Goal: Navigation & Orientation: Go to known website

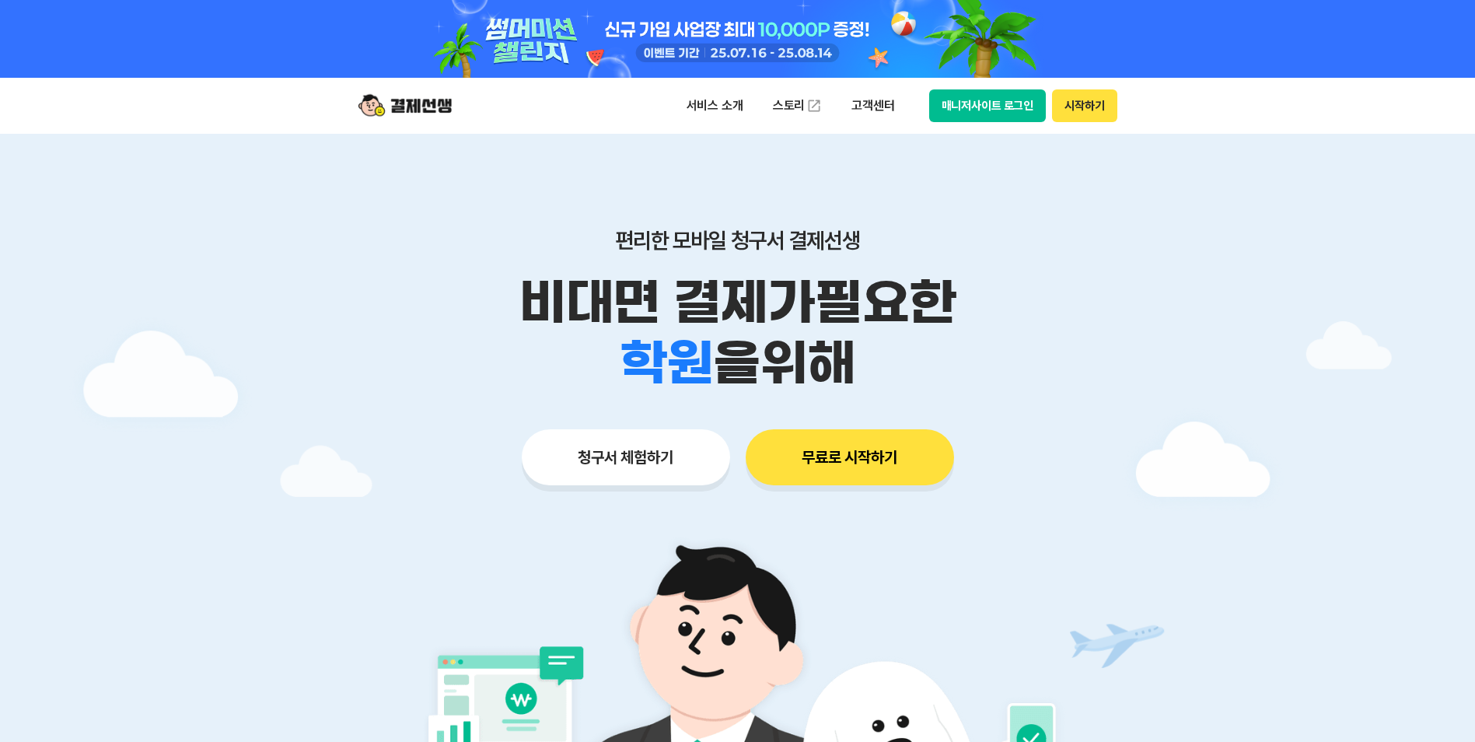
click at [990, 72] on div at bounding box center [738, 39] width 796 height 78
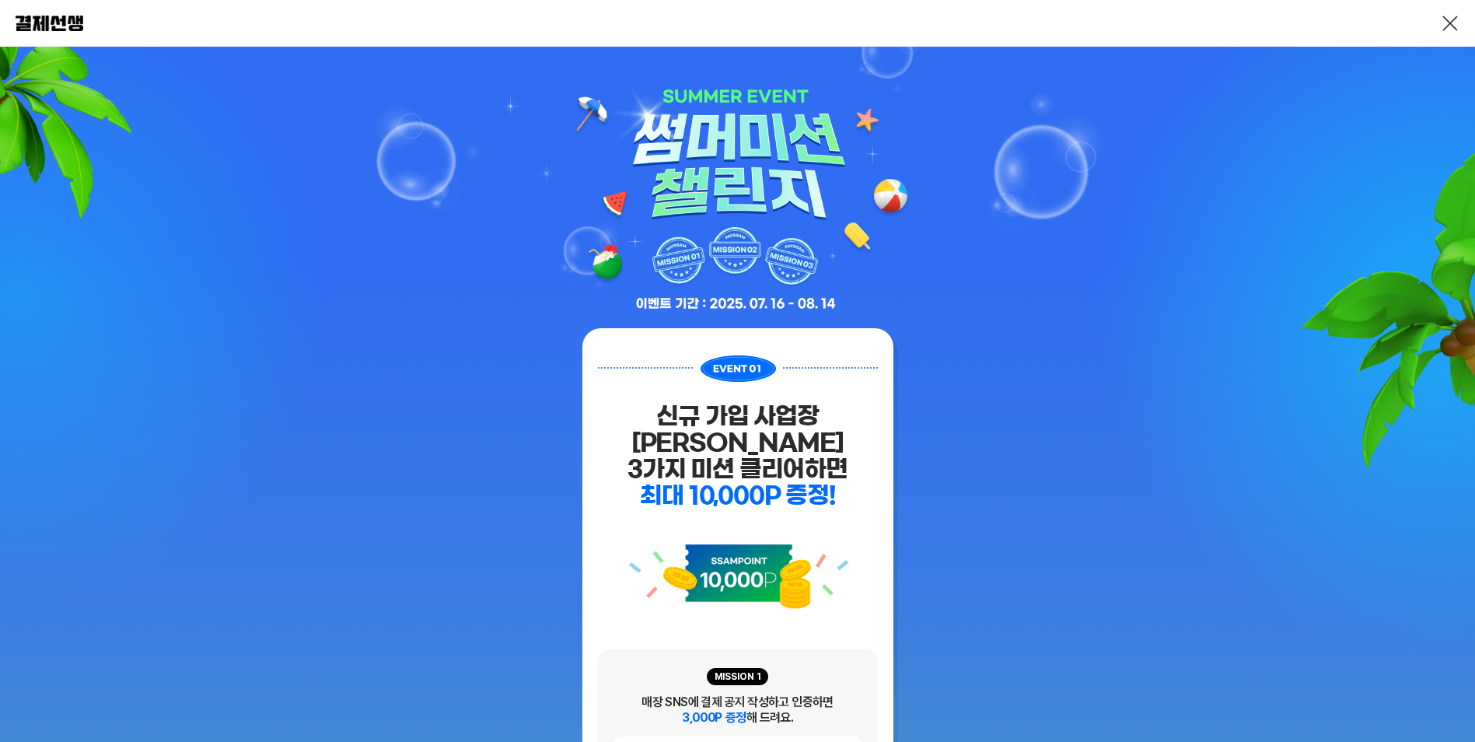
click at [1452, 26] on link at bounding box center [1449, 23] width 19 height 19
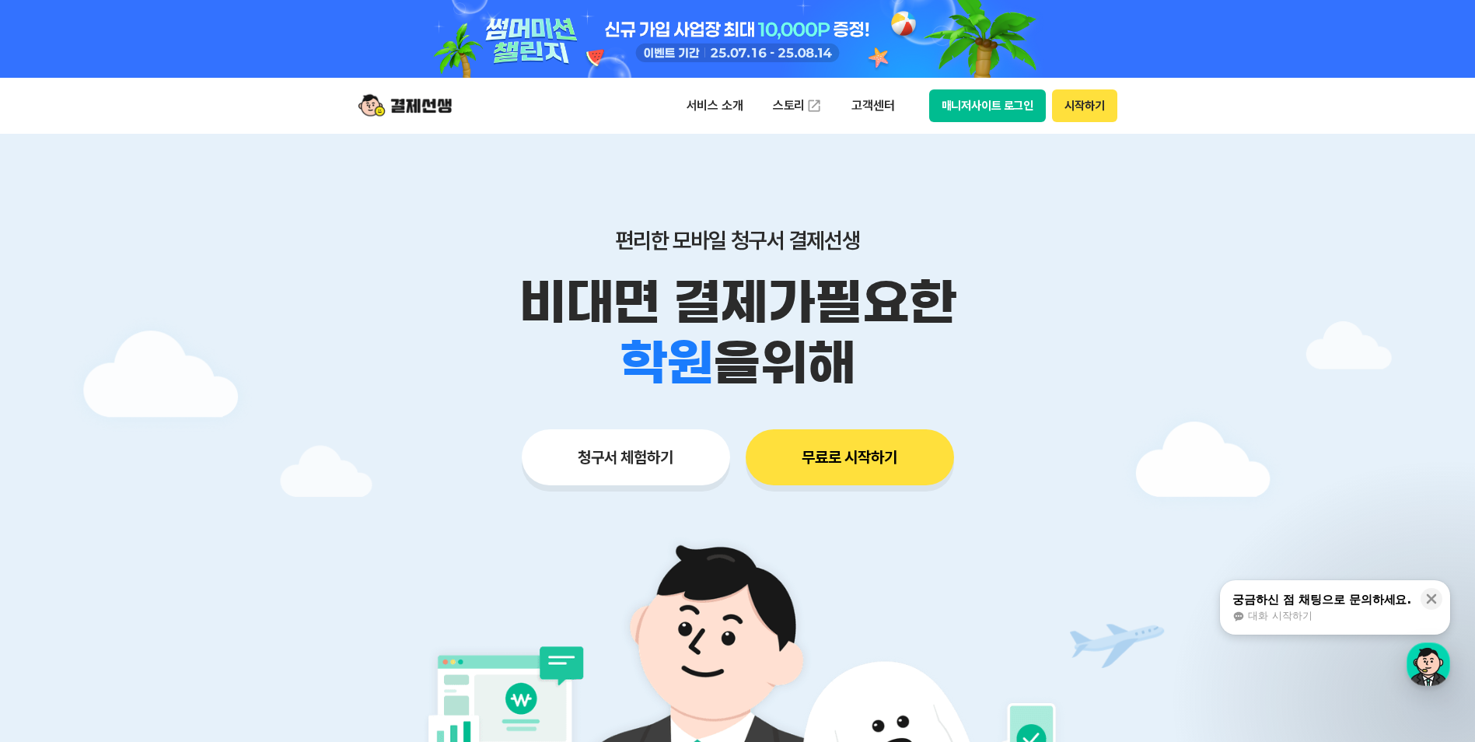
click at [984, 106] on button "매니저사이트 로그인" at bounding box center [987, 105] width 117 height 33
